Goal: Task Accomplishment & Management: Use online tool/utility

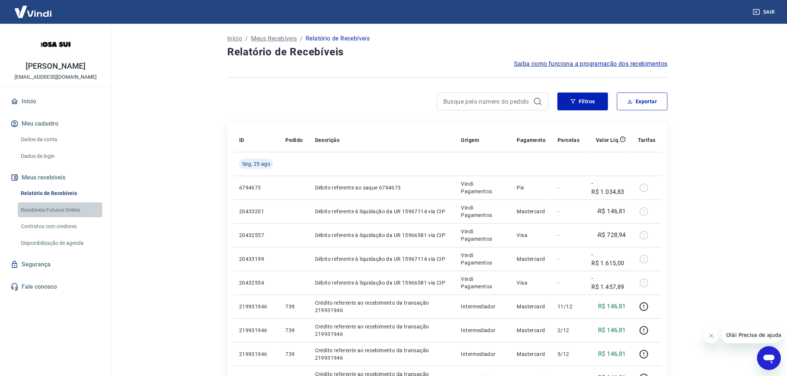
click at [41, 208] on link "Recebíveis Futuros Online" at bounding box center [60, 210] width 84 height 15
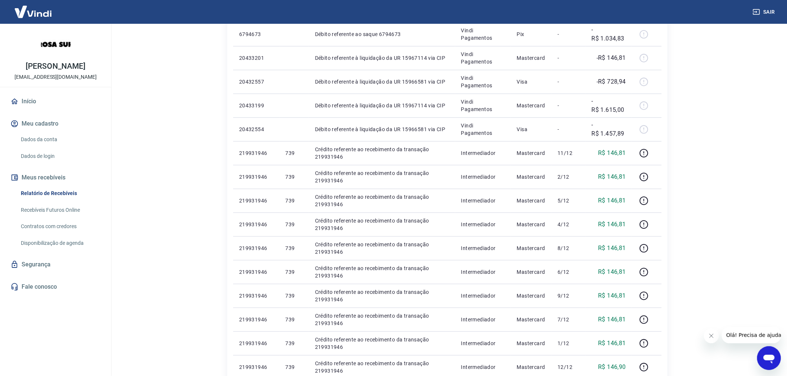
scroll to position [165, 0]
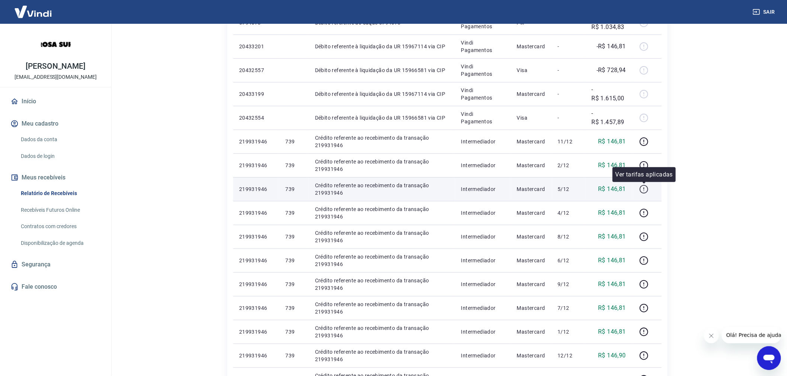
click at [645, 188] on icon "button" at bounding box center [643, 189] width 9 height 9
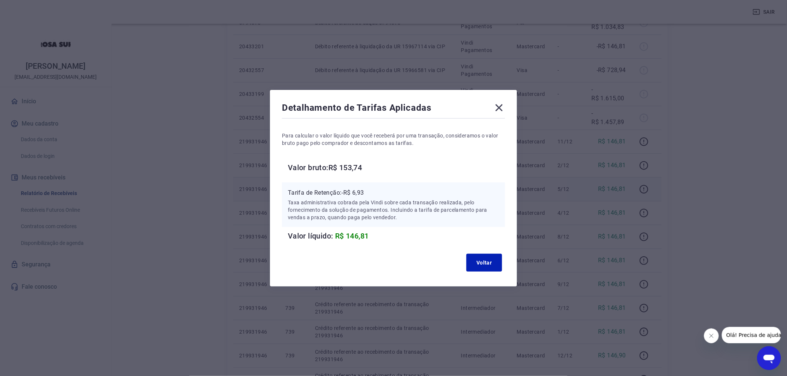
click at [501, 107] on icon at bounding box center [499, 107] width 7 height 7
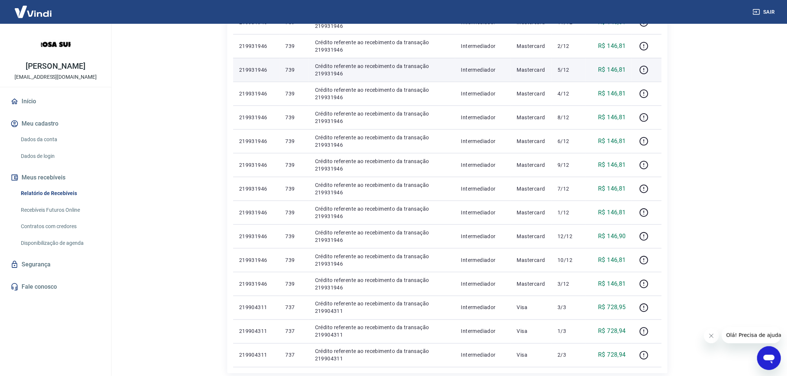
scroll to position [289, 0]
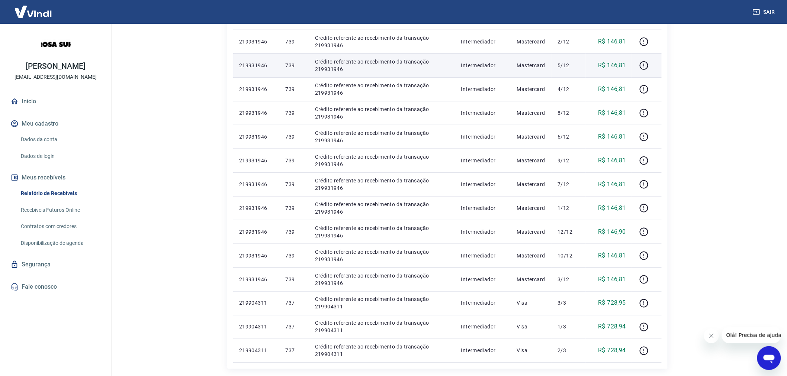
click at [62, 207] on link "Recebíveis Futuros Online" at bounding box center [60, 210] width 84 height 15
